Goal: Task Accomplishment & Management: Manage account settings

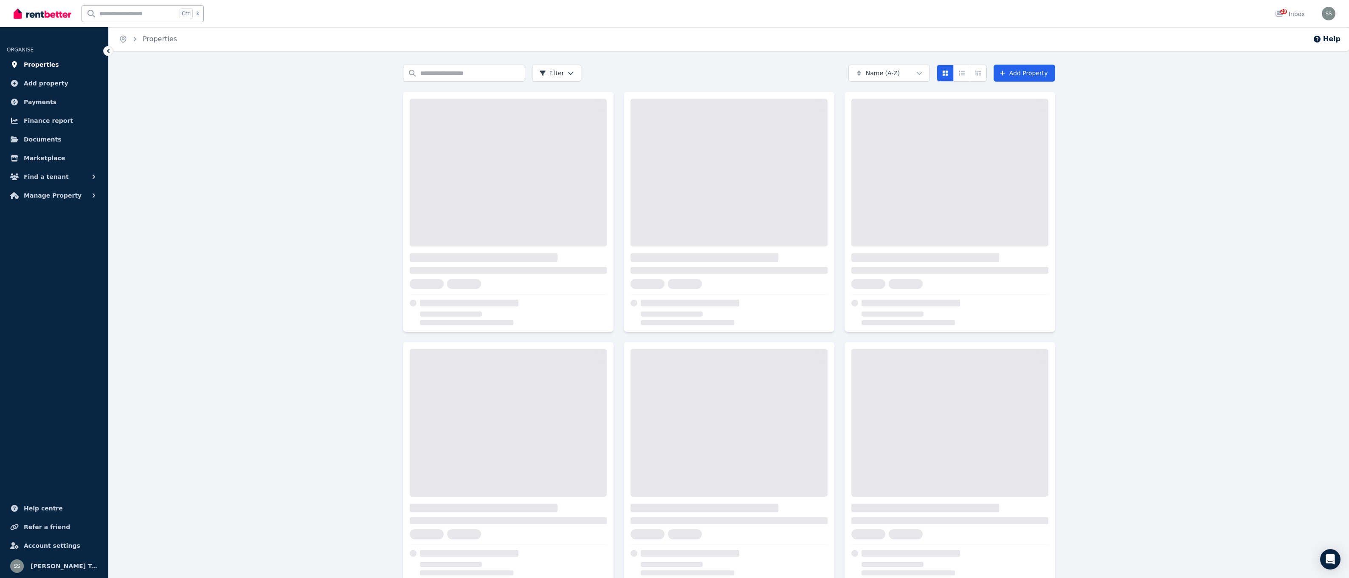
click at [38, 68] on span "Properties" at bounding box center [41, 64] width 35 height 10
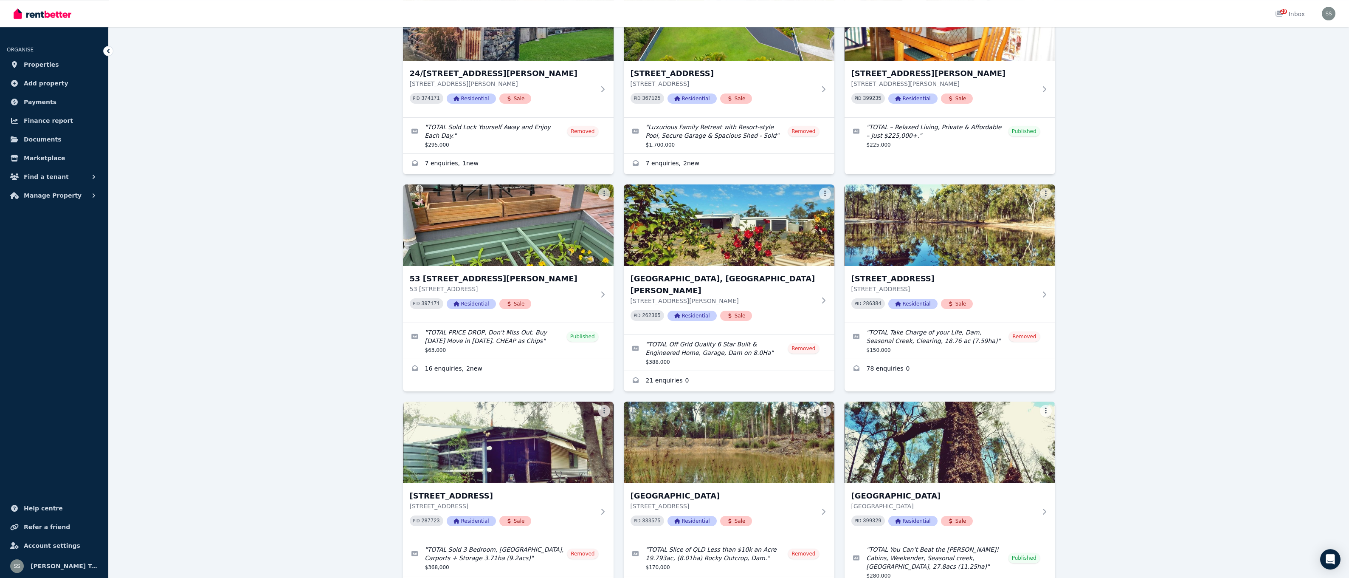
scroll to position [347, 0]
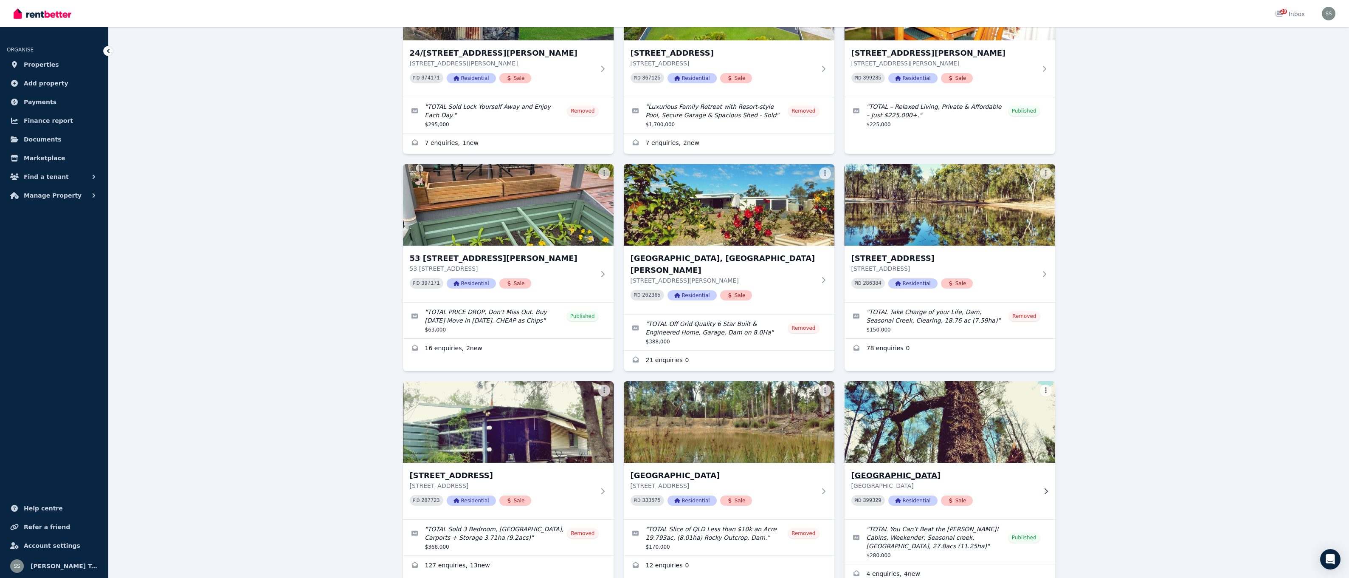
click at [942, 409] on img at bounding box center [949, 422] width 221 height 86
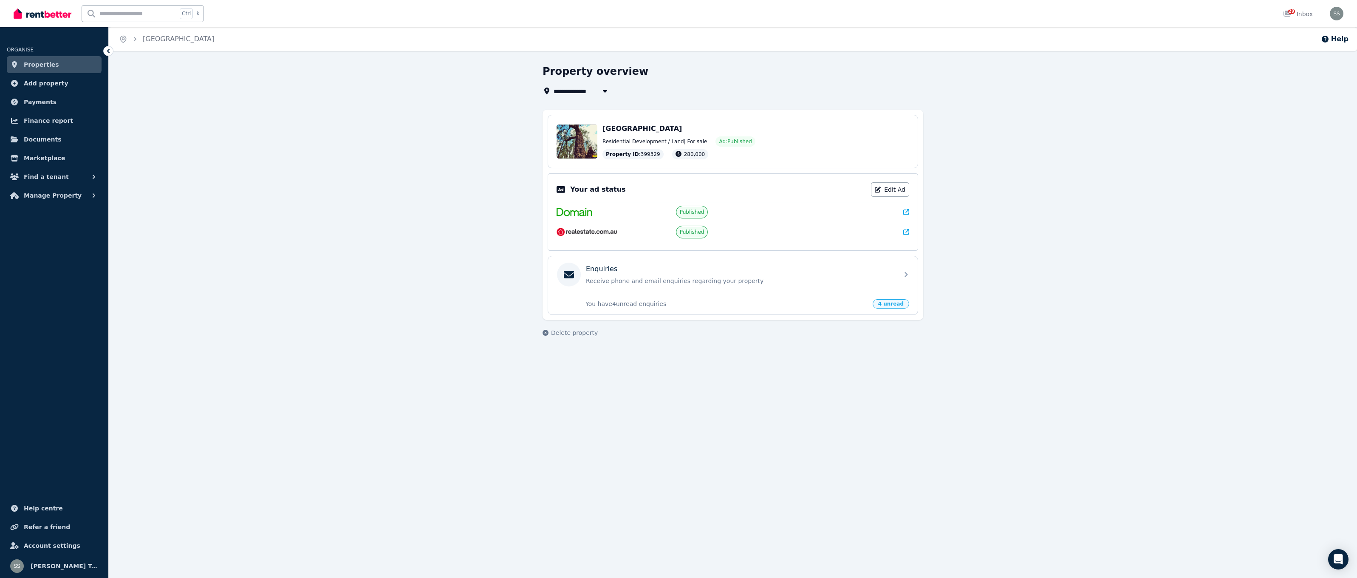
click at [679, 232] on span "Published" at bounding box center [692, 232] width 32 height 13
click at [602, 229] on img at bounding box center [586, 232] width 61 height 8
drag, startPoint x: 912, startPoint y: 231, endPoint x: 905, endPoint y: 234, distance: 6.9
click at [905, 234] on div "Your ad status Edit Ad Published Published" at bounding box center [733, 211] width 370 height 77
click at [904, 231] on icon at bounding box center [906, 232] width 6 height 6
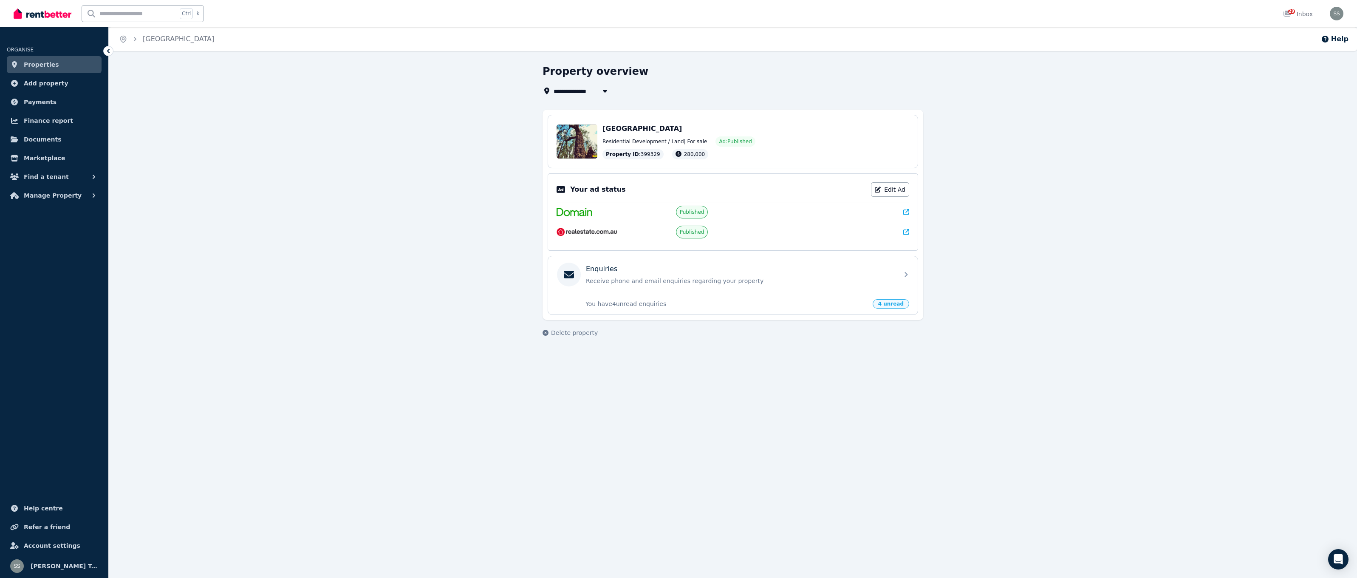
click at [43, 66] on span "Properties" at bounding box center [41, 64] width 35 height 10
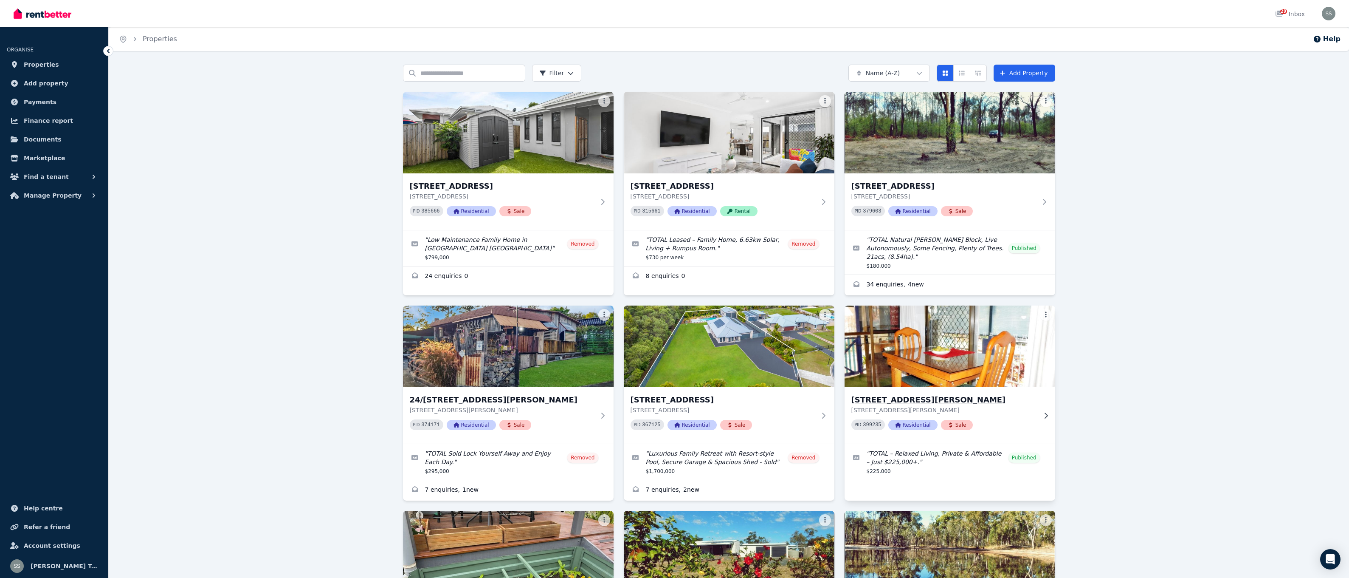
click at [934, 359] on img at bounding box center [949, 346] width 221 height 86
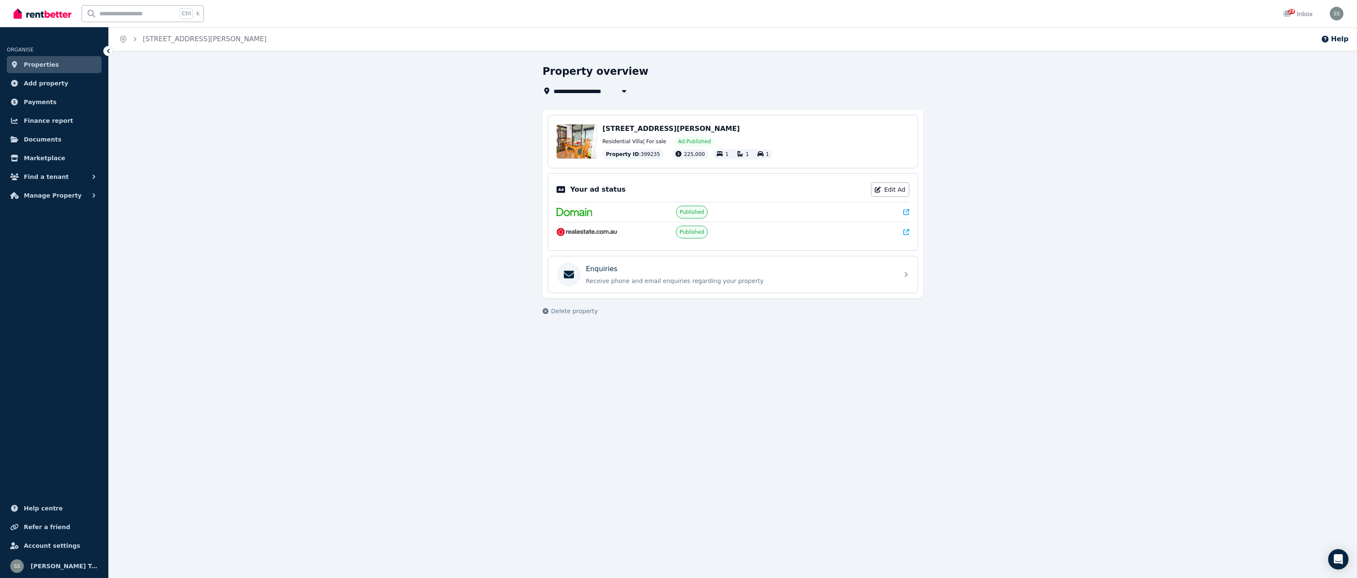
click at [902, 235] on div at bounding box center [852, 232] width 114 height 8
click at [904, 233] on icon at bounding box center [906, 232] width 6 height 6
click at [907, 234] on icon at bounding box center [906, 232] width 6 height 6
